Goal: Check status

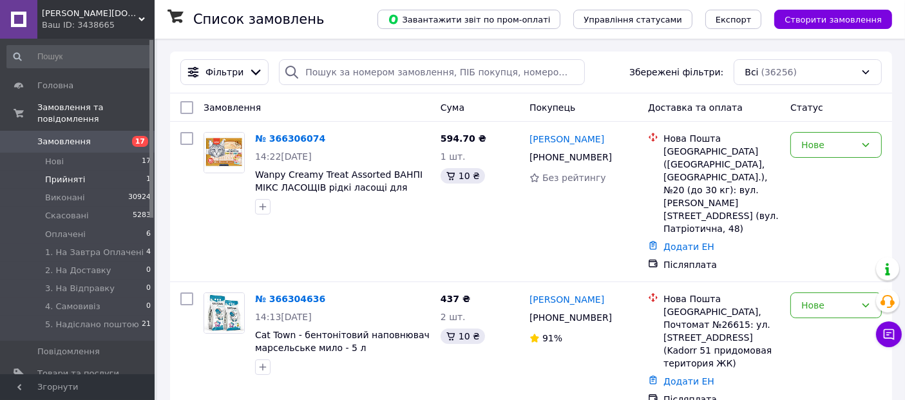
click at [73, 174] on span "Прийняті" at bounding box center [65, 180] width 40 height 12
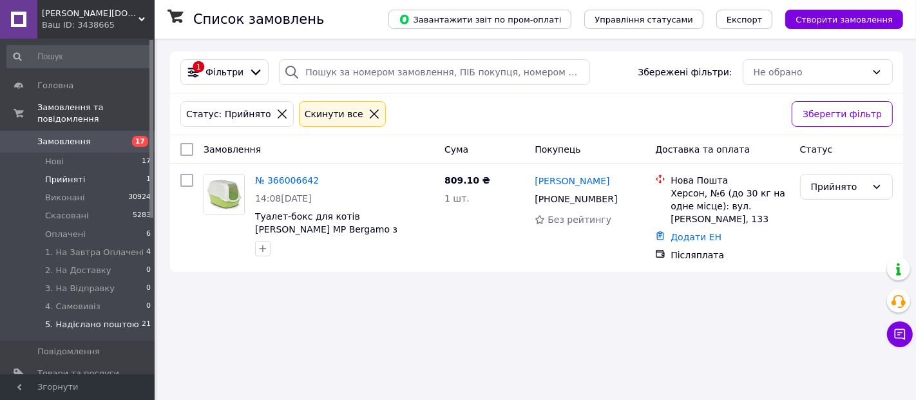
click at [85, 319] on span "5. Надіслано поштою" at bounding box center [92, 325] width 94 height 12
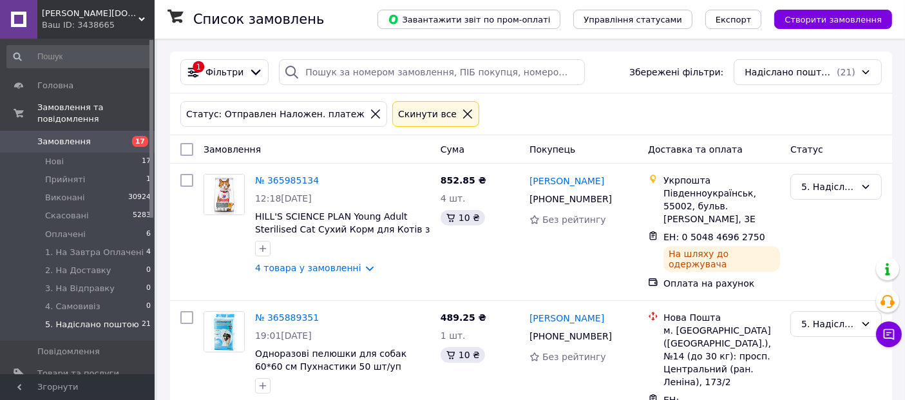
click at [207, 73] on span "Фільтри" at bounding box center [224, 72] width 38 height 13
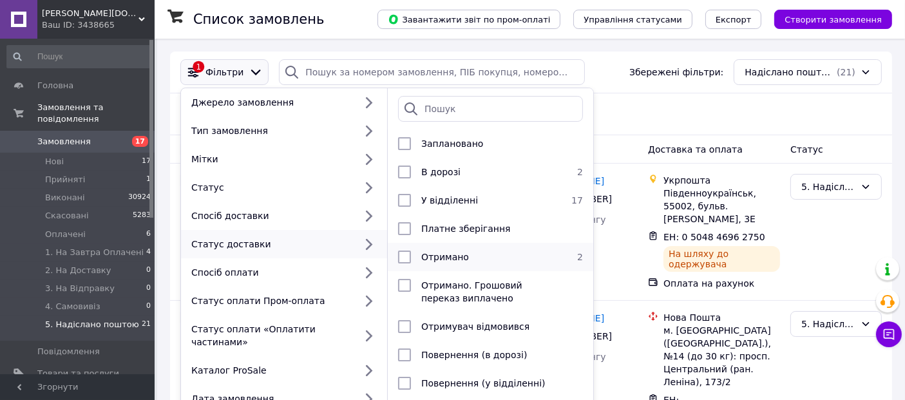
click at [408, 256] on input "checkbox" at bounding box center [404, 257] width 13 height 13
checkbox input "true"
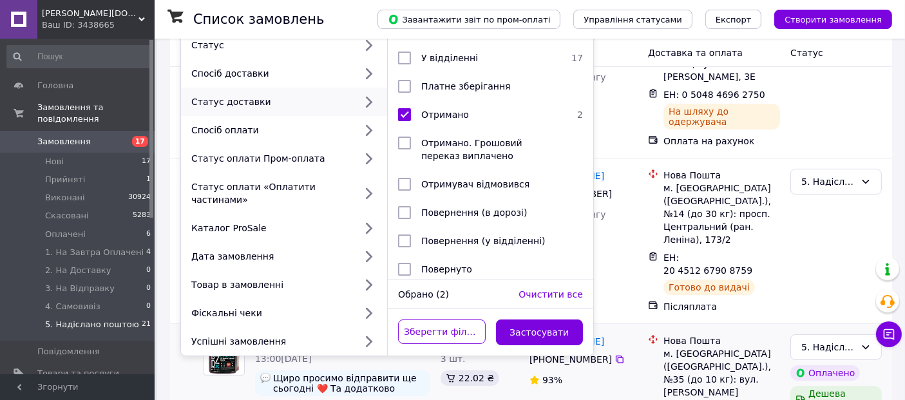
scroll to position [143, 0]
click at [556, 319] on button "Застосувати" at bounding box center [540, 332] width 88 height 26
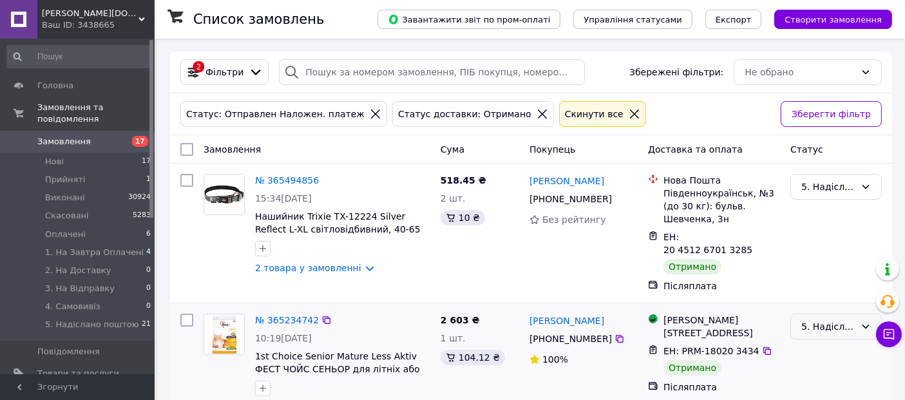
click at [824, 319] on div "5. Надіслано поштою" at bounding box center [828, 326] width 54 height 14
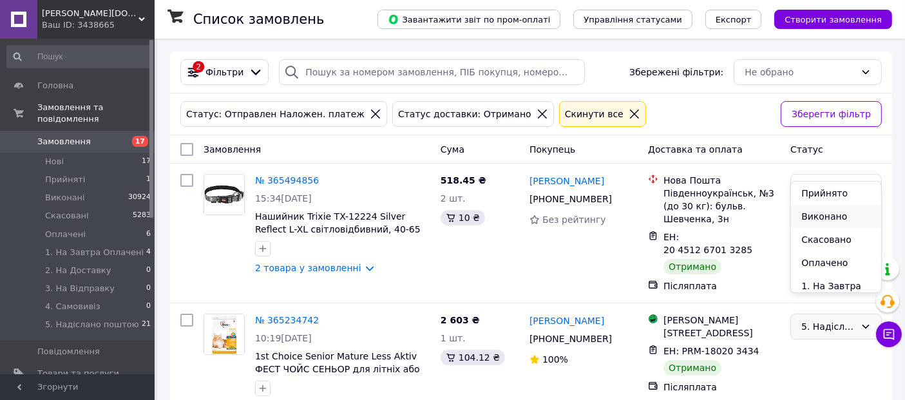
click at [813, 220] on li "Виконано" at bounding box center [836, 216] width 90 height 23
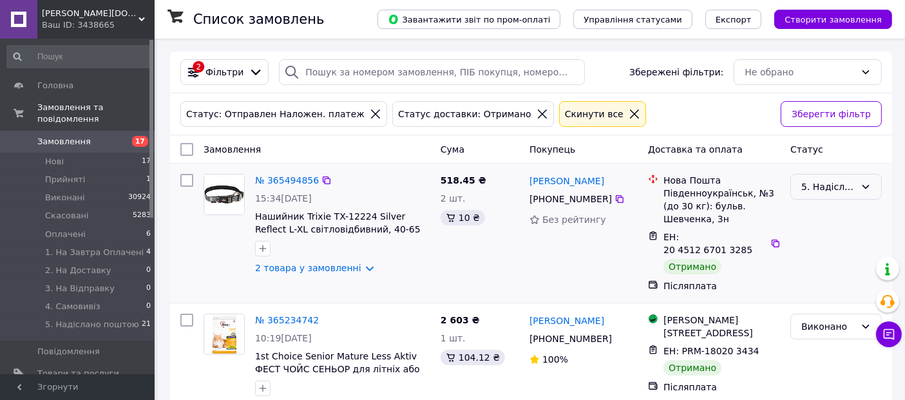
click at [855, 185] on div "5. Надіслано поштою" at bounding box center [828, 187] width 54 height 14
click at [826, 234] on li "Виконано" at bounding box center [836, 236] width 90 height 23
click at [57, 136] on span "Замовлення" at bounding box center [63, 142] width 53 height 12
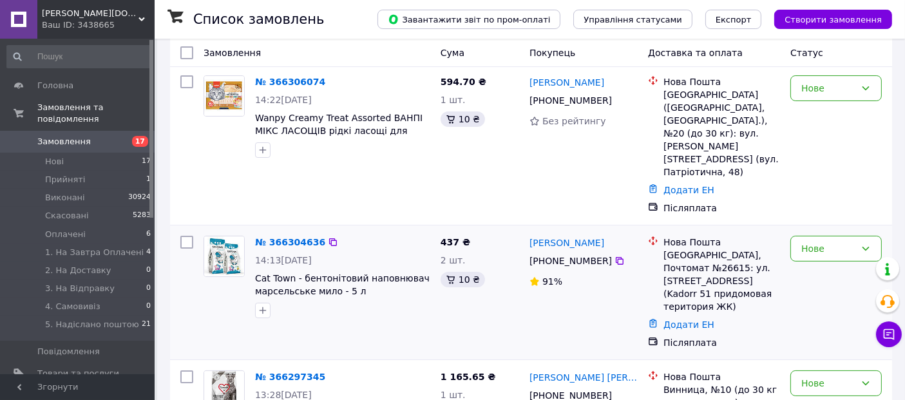
scroll to position [143, 0]
